Goal: Task Accomplishment & Management: Use online tool/utility

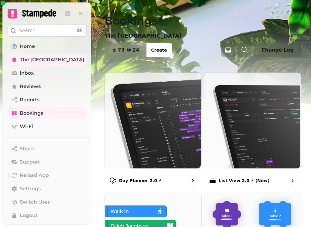
click at [139, 137] on img at bounding box center [152, 120] width 96 height 96
